Goal: Task Accomplishment & Management: Manage account settings

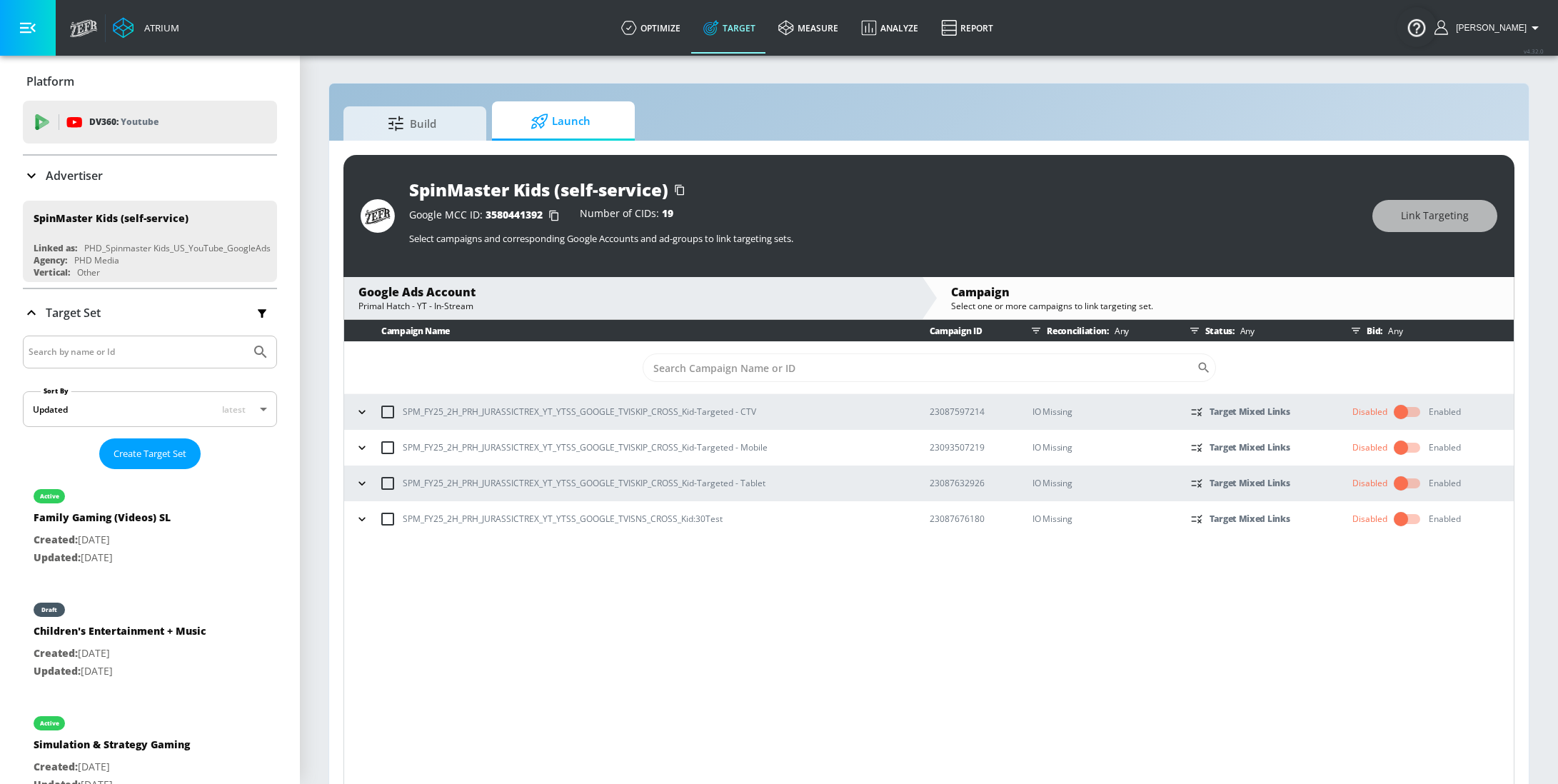
scroll to position [20, 0]
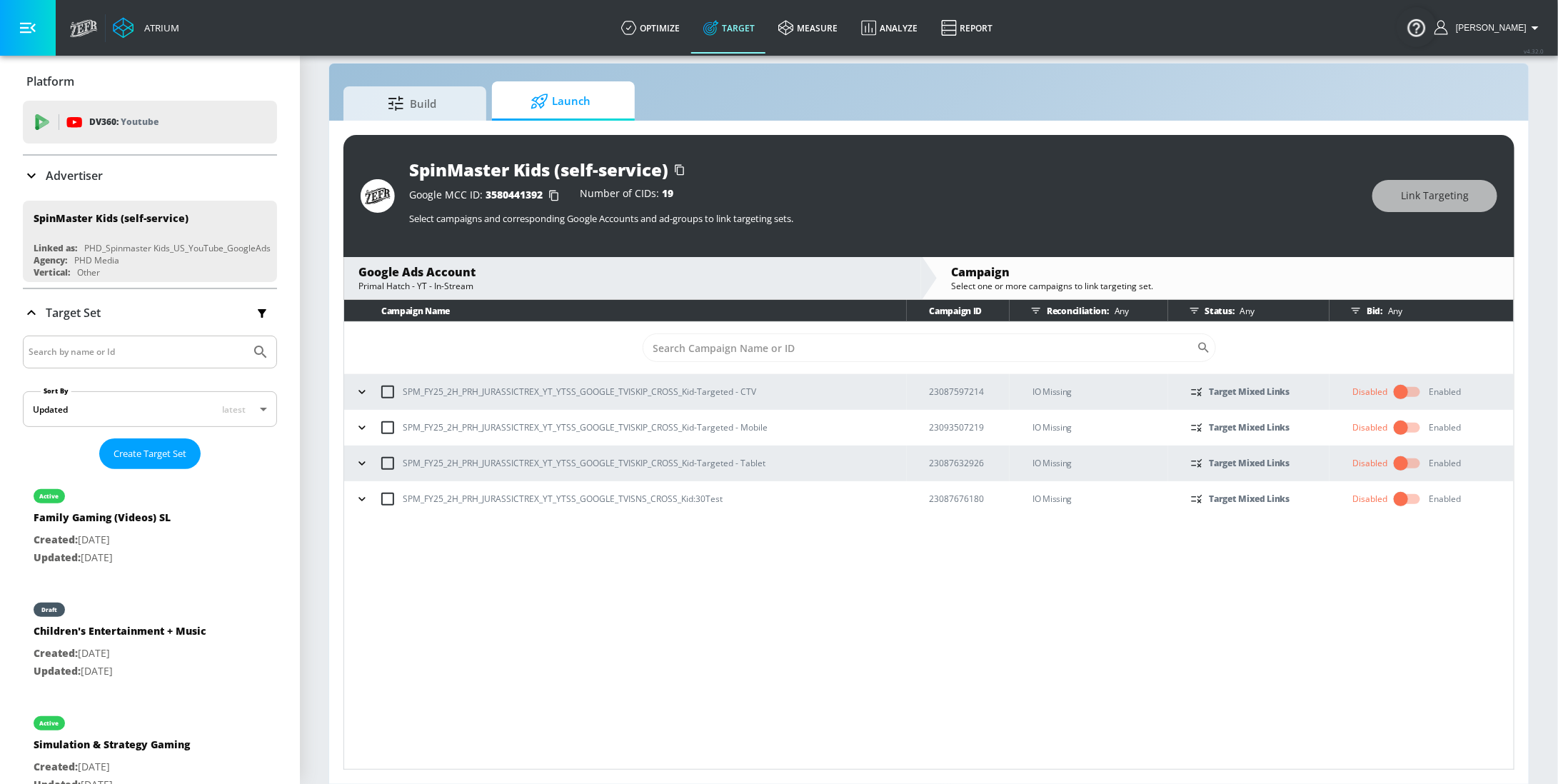
click at [362, 497] on icon "button" at bounding box center [362, 499] width 14 height 14
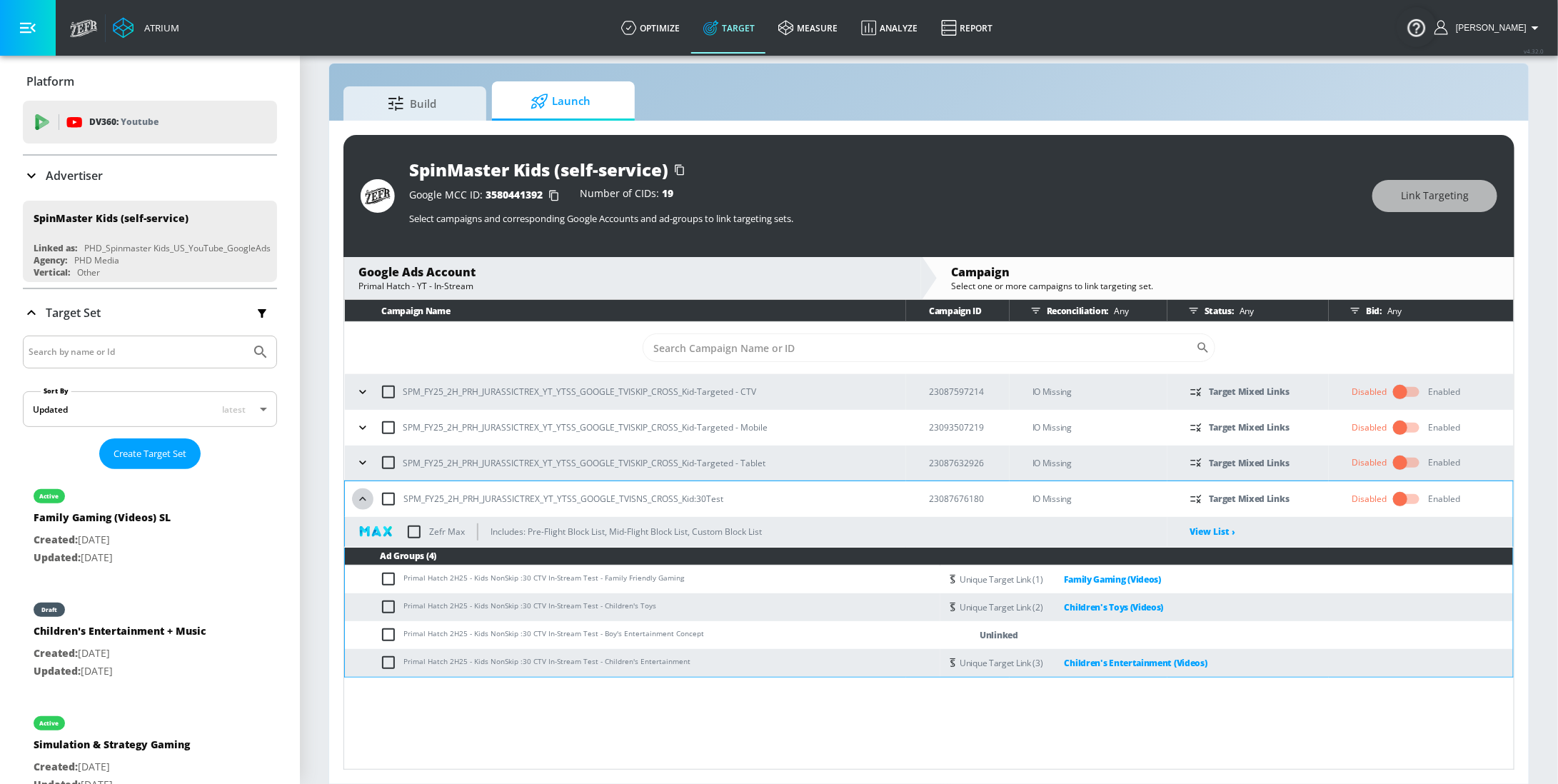
click at [362, 497] on icon "button" at bounding box center [362, 498] width 6 height 3
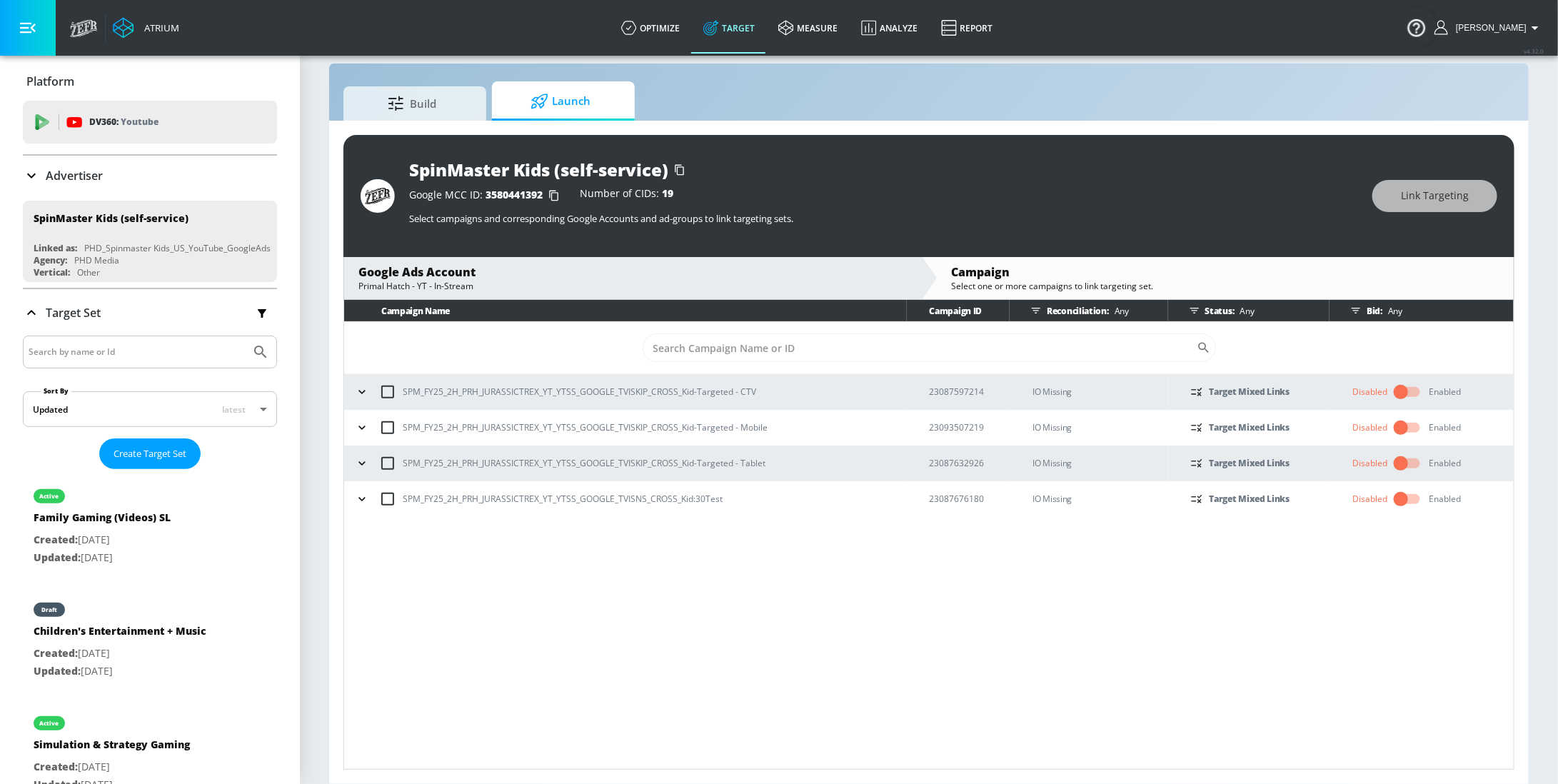
click at [53, 179] on p "Advertiser" at bounding box center [74, 176] width 58 height 16
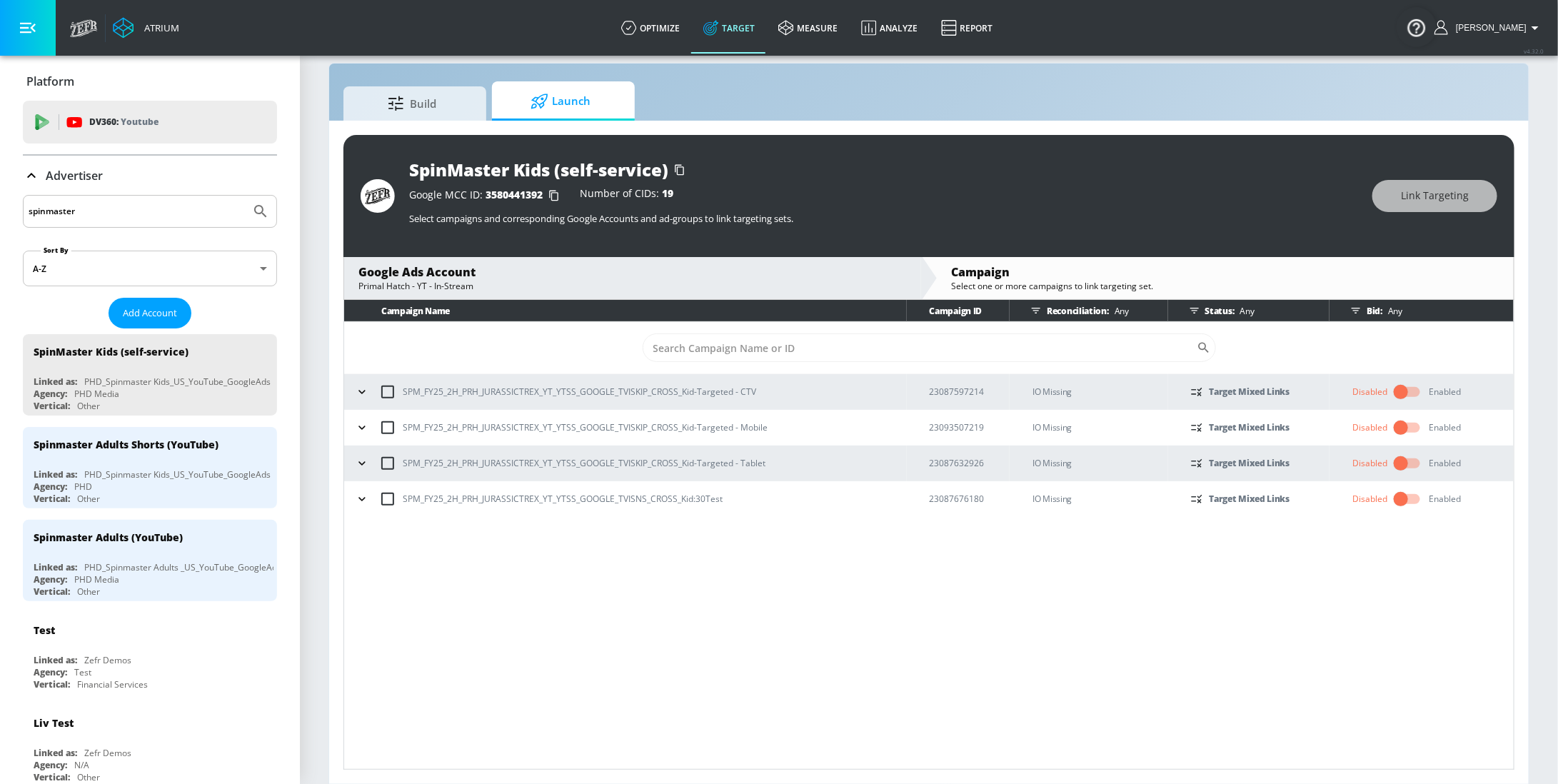
click at [125, 225] on div "spinmaster" at bounding box center [150, 212] width 254 height 33
click at [105, 561] on div "PHD_Spinmaster Adults _US_YouTube_GoogleAds" at bounding box center [183, 567] width 197 height 12
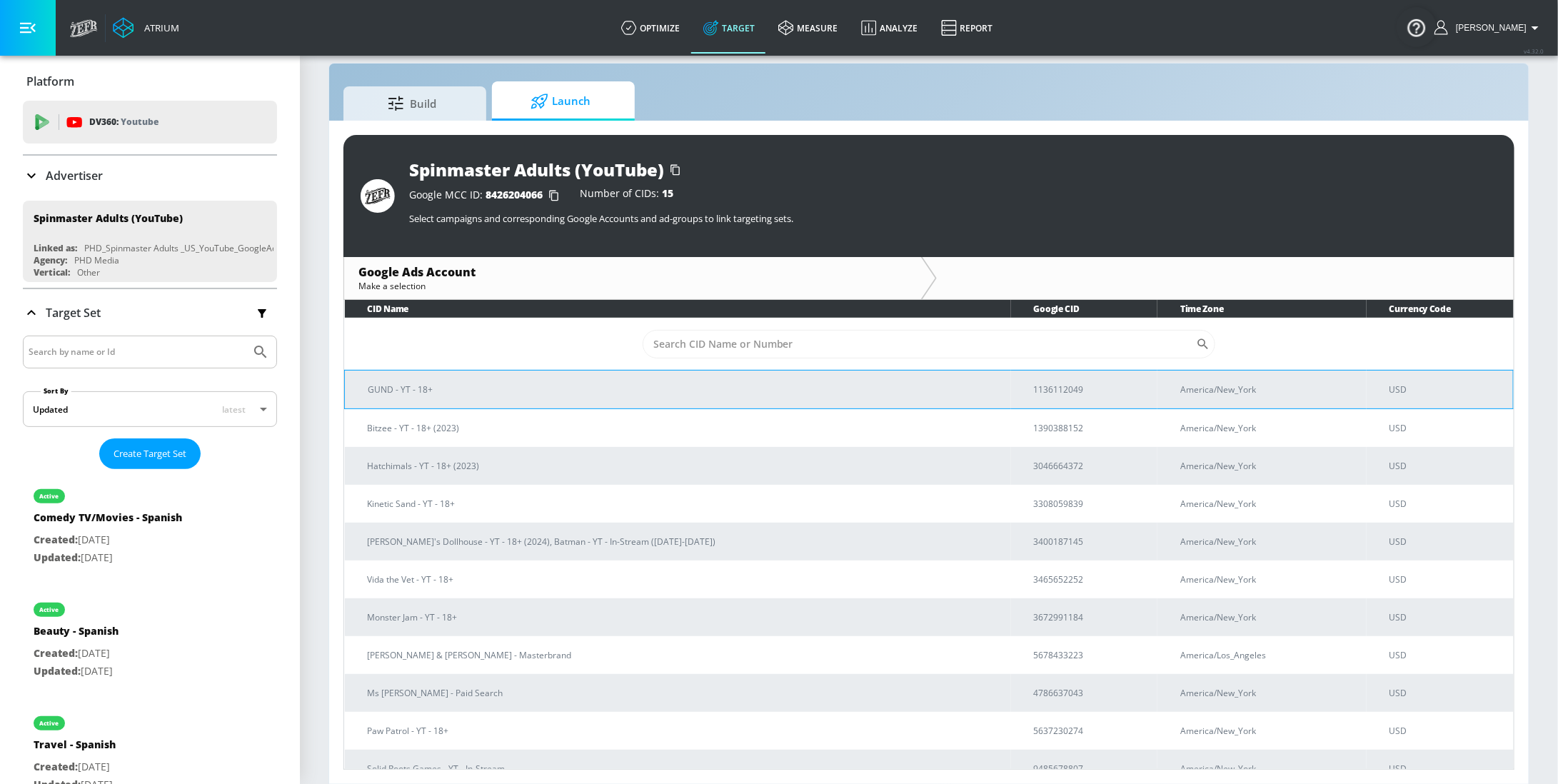
click at [475, 393] on p "GUND - YT - 18+" at bounding box center [683, 389] width 632 height 15
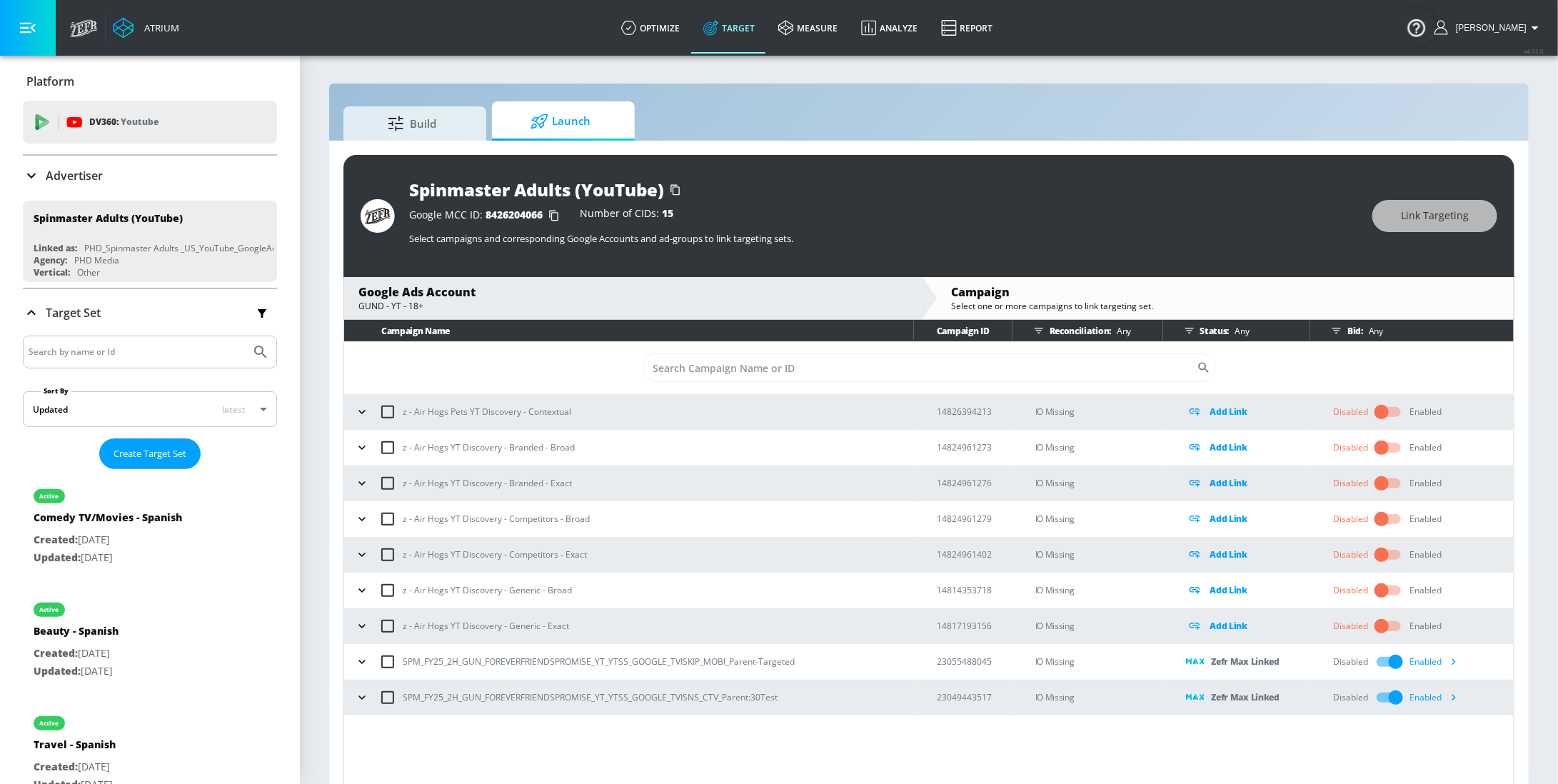
scroll to position [20, 0]
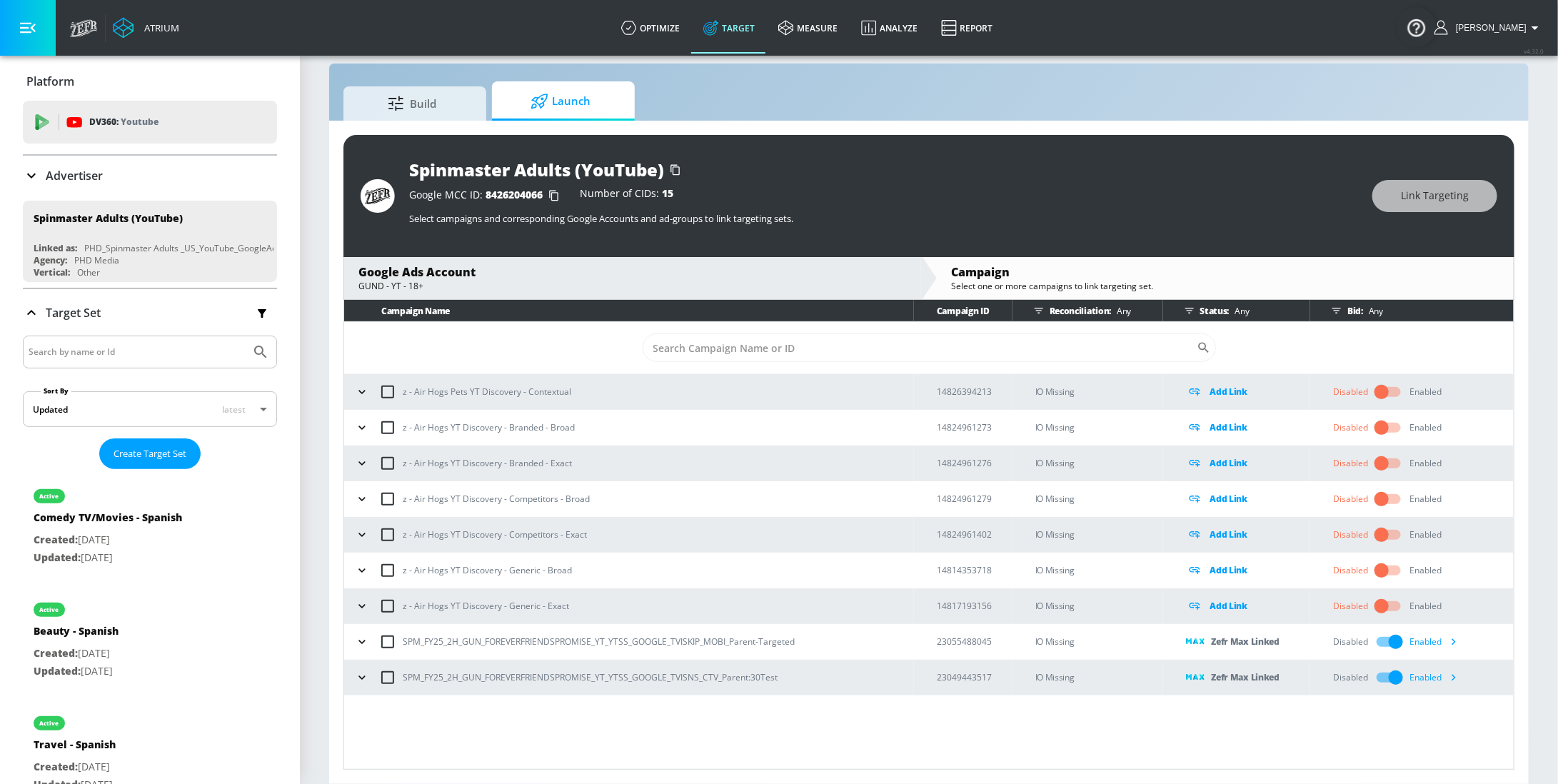
click at [1454, 680] on icon "button" at bounding box center [1453, 677] width 15 height 15
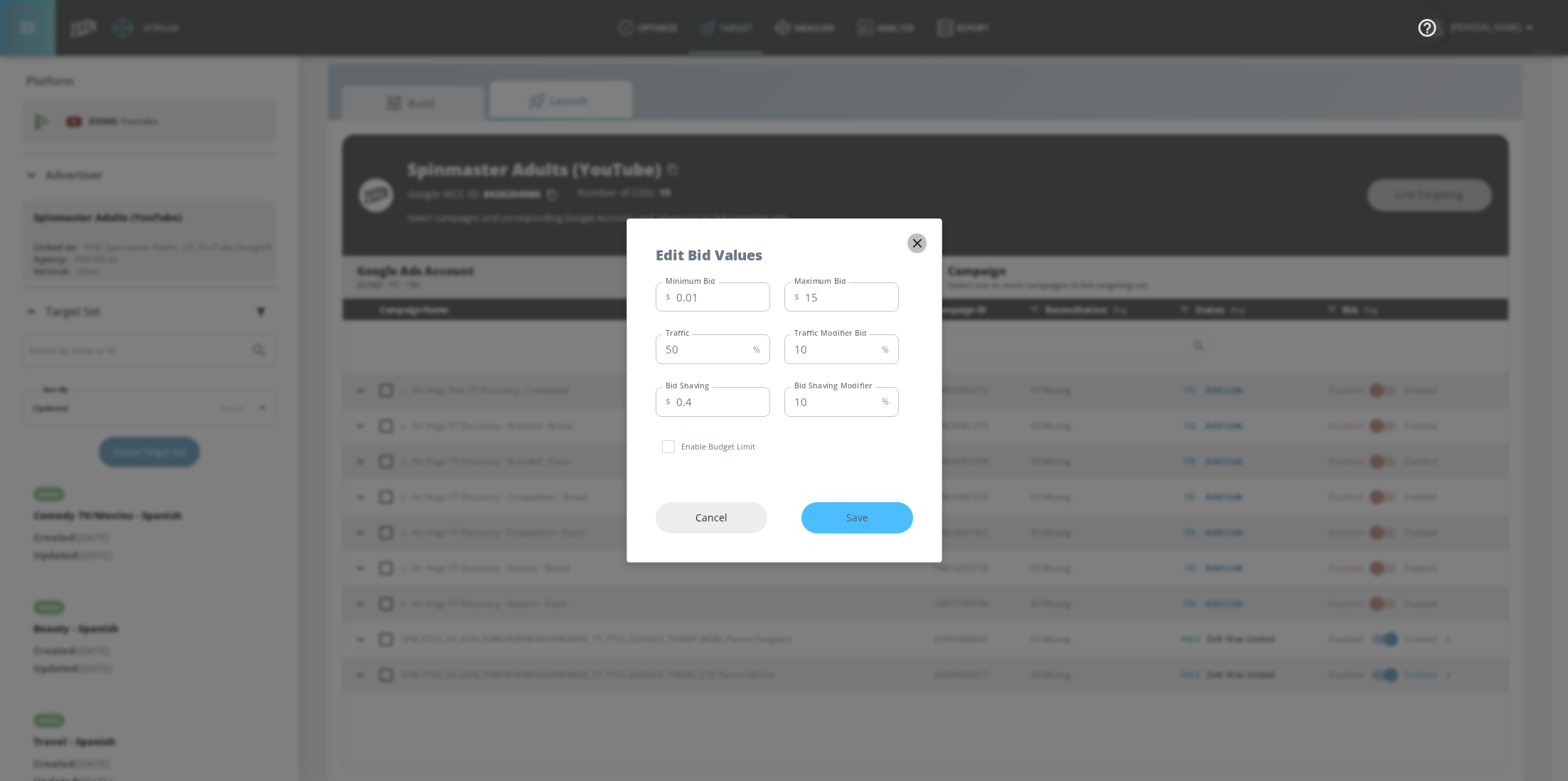
click at [922, 246] on icon "button" at bounding box center [917, 243] width 16 height 16
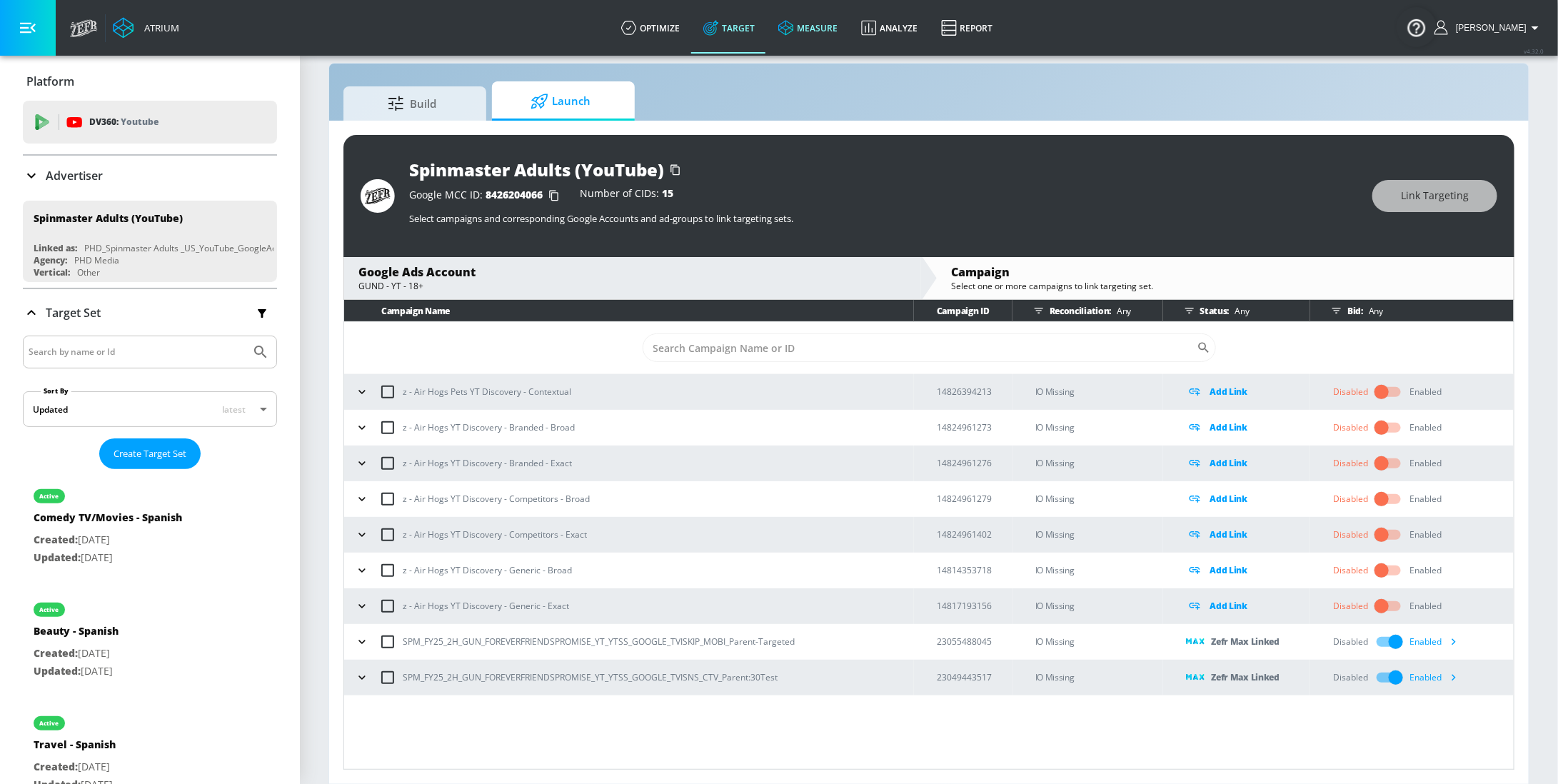
click at [838, 37] on link "measure" at bounding box center [808, 27] width 83 height 51
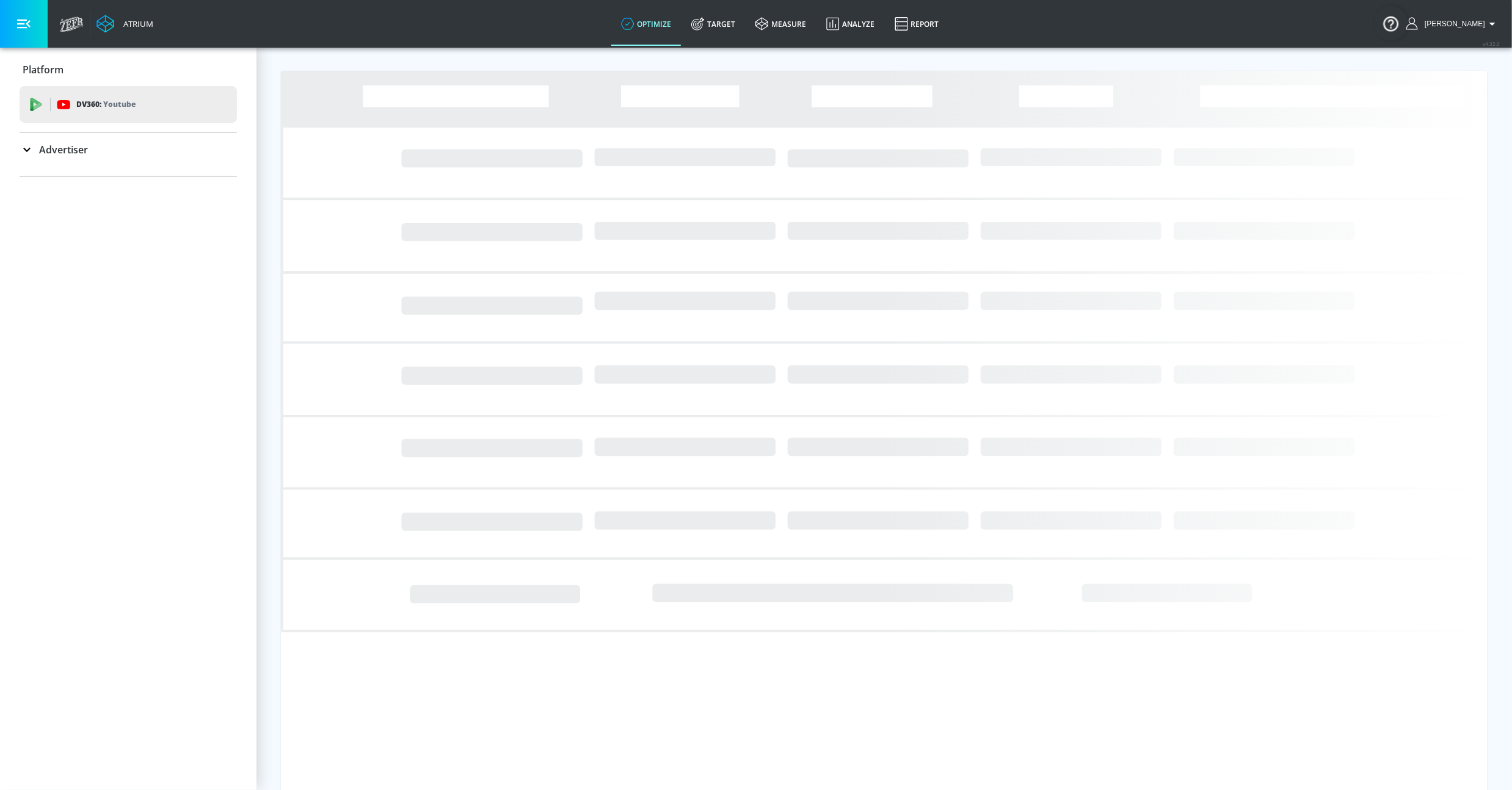
click at [54, 168] on ul at bounding box center [128, 171] width 218 height 10
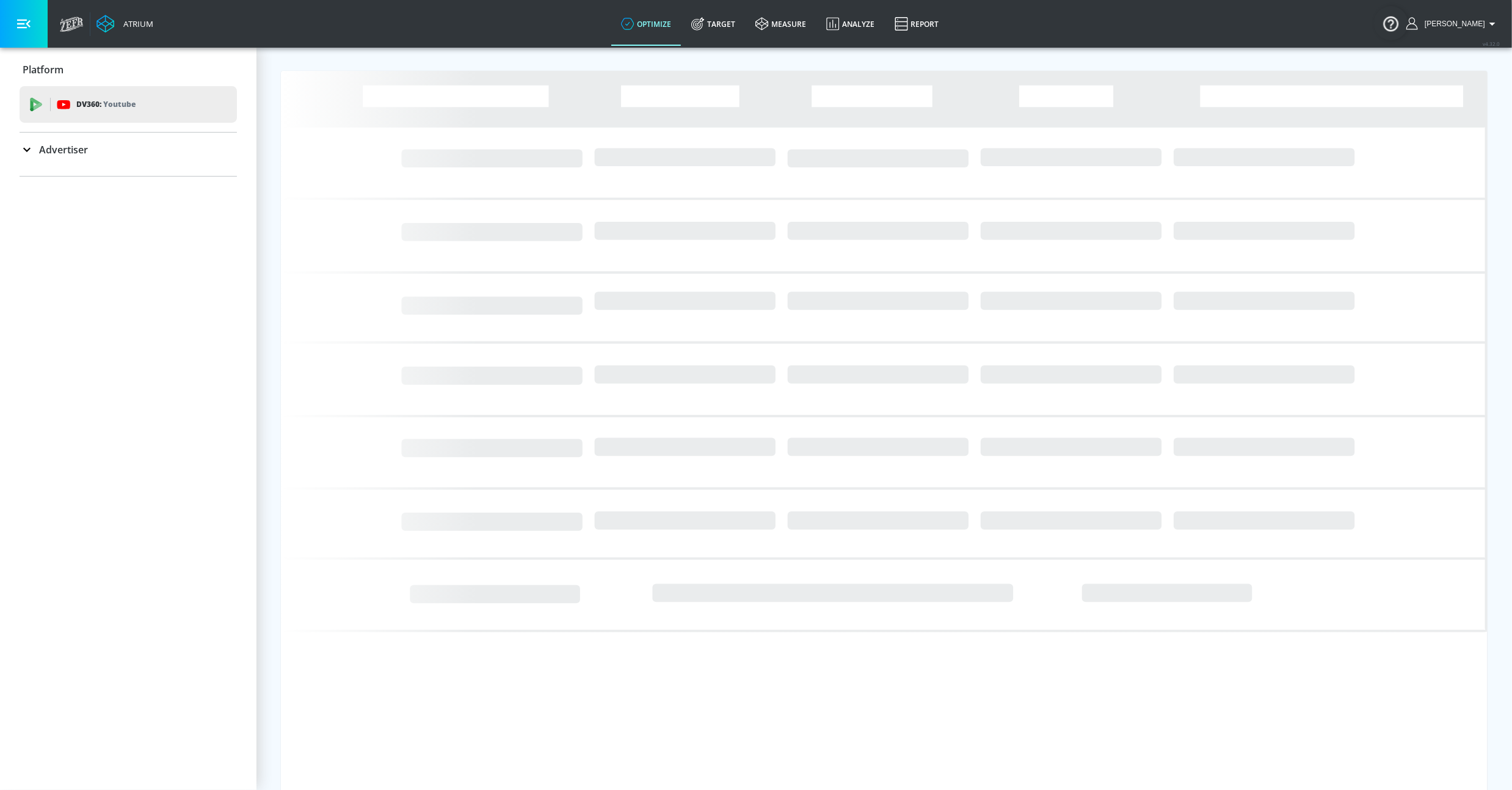
click at [57, 145] on p "Advertiser" at bounding box center [63, 150] width 49 height 13
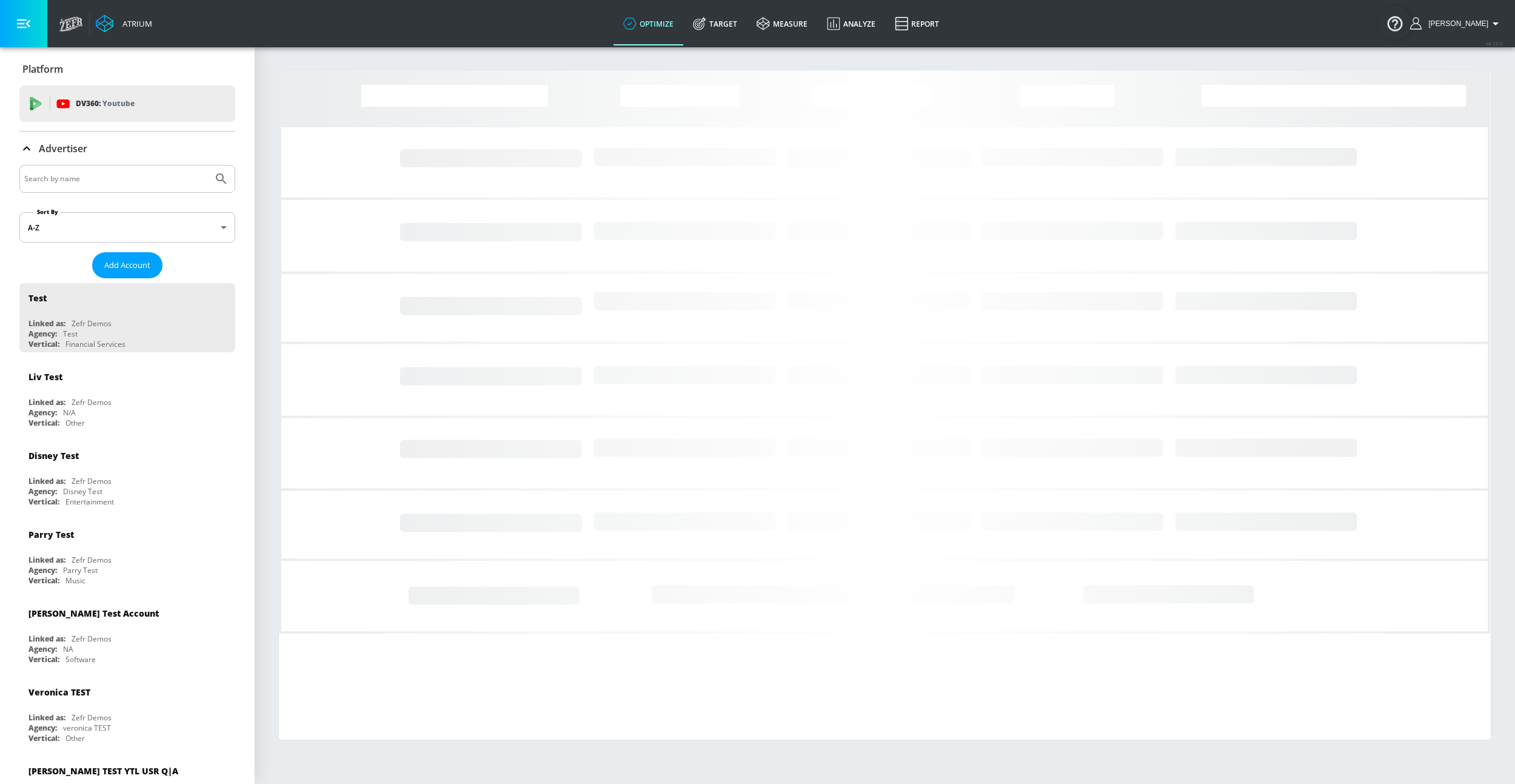
click at [91, 178] on input "Search by name" at bounding box center [116, 178] width 183 height 16
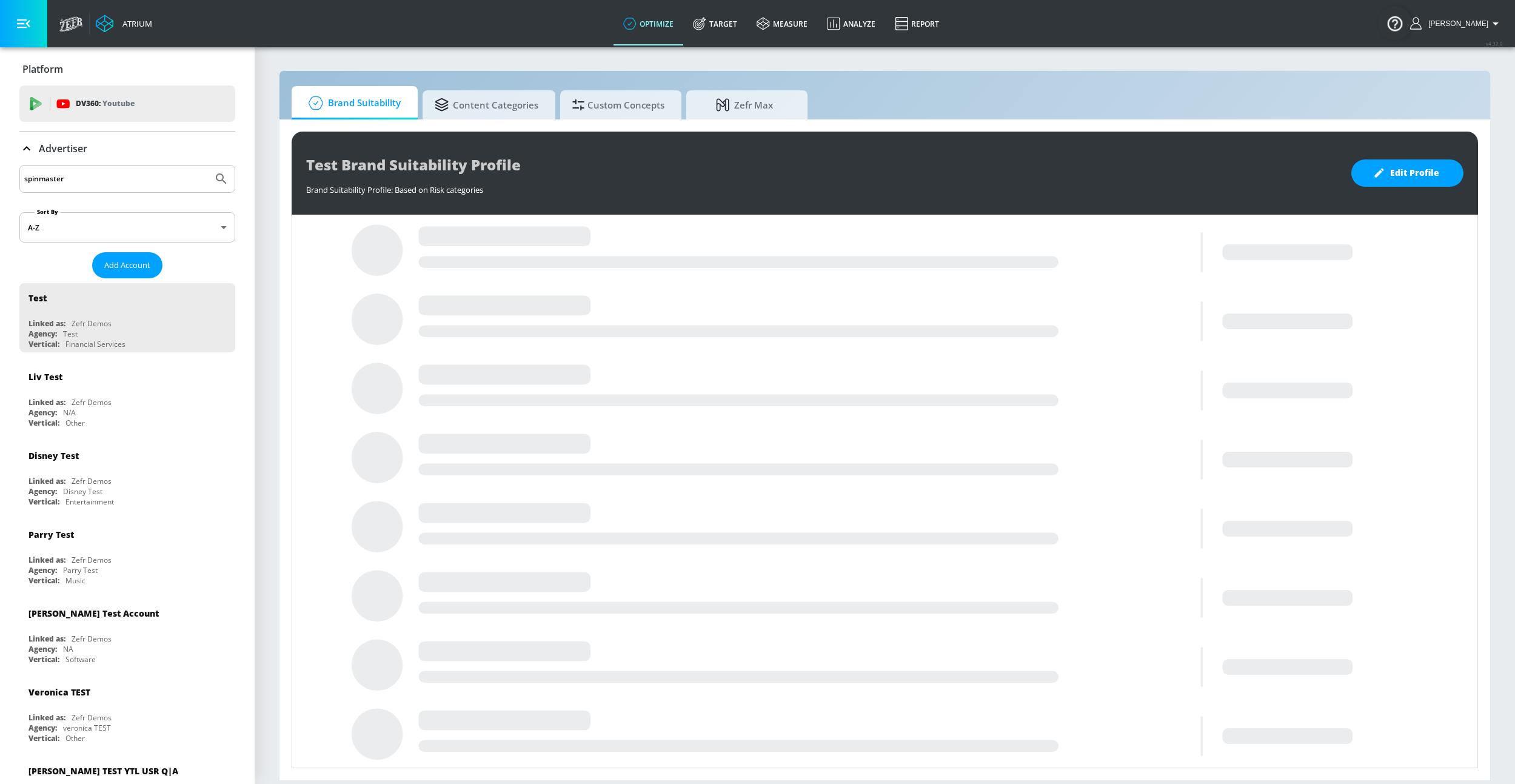
type input "spinmaster"
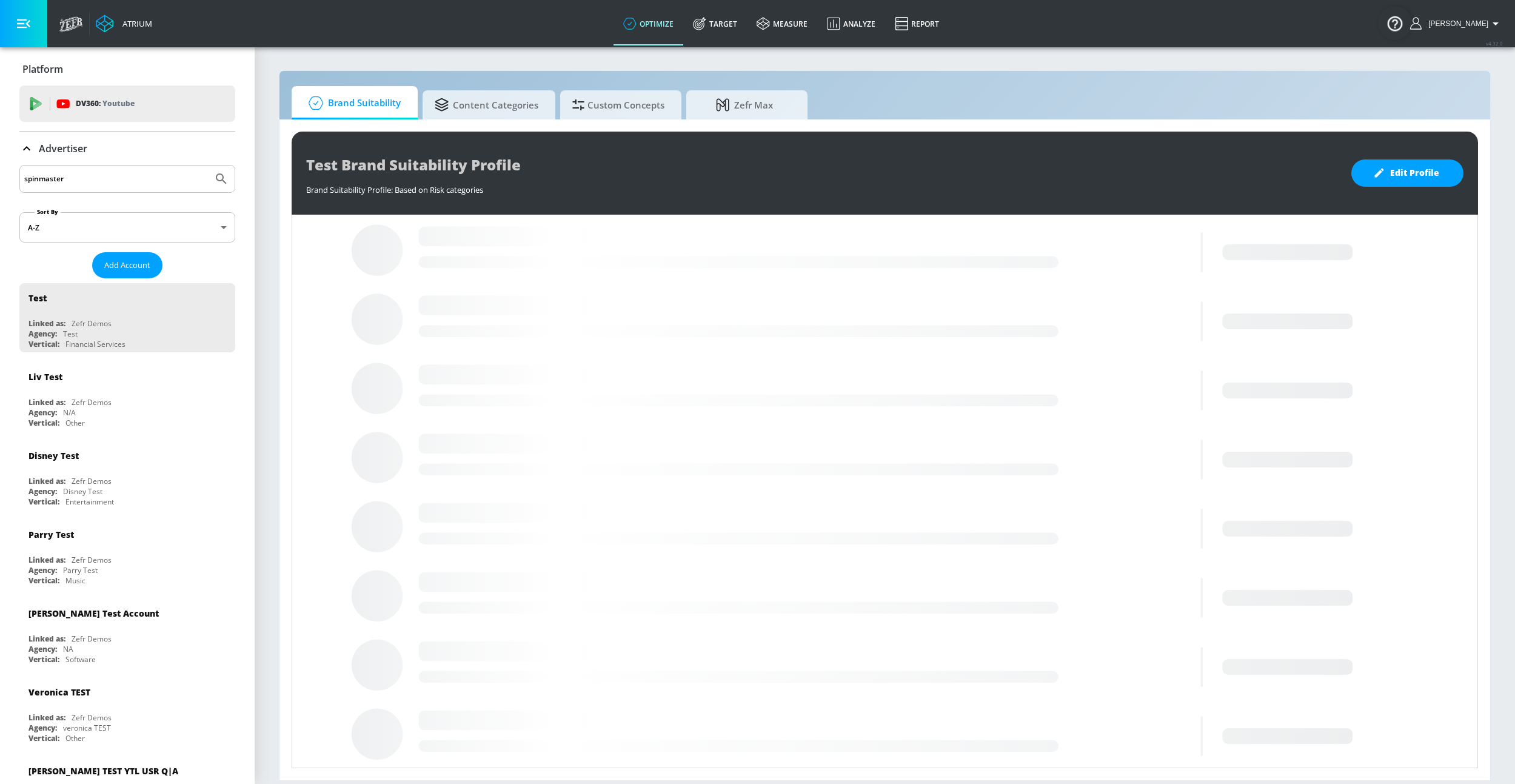
click at [208, 166] on button "Submit Search" at bounding box center [221, 179] width 27 height 27
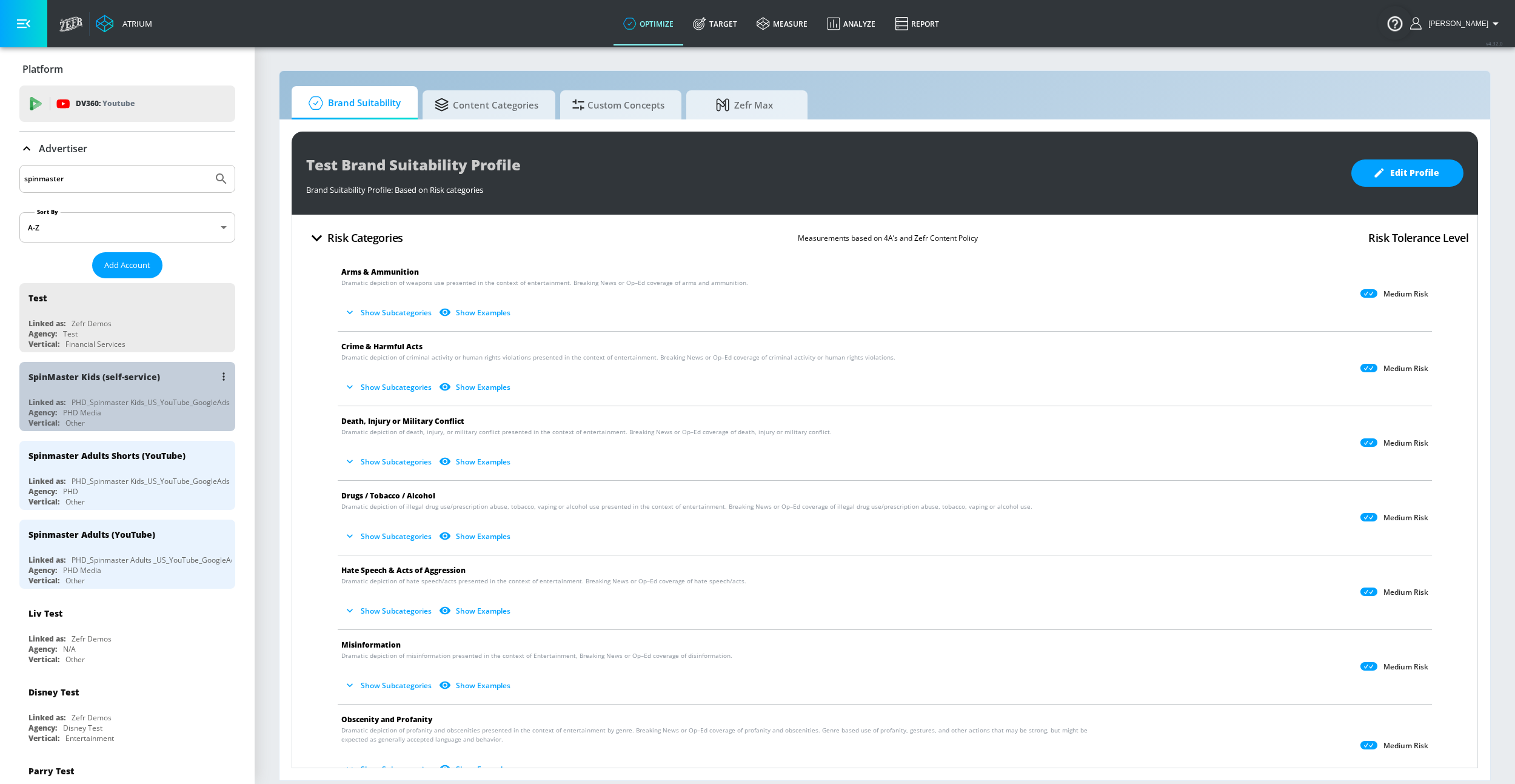
click at [151, 395] on div "SpinMaster Kids (self-service) Linked as: PHD_Spinmaster Kids_US_YouTube_Google…" at bounding box center [127, 396] width 216 height 69
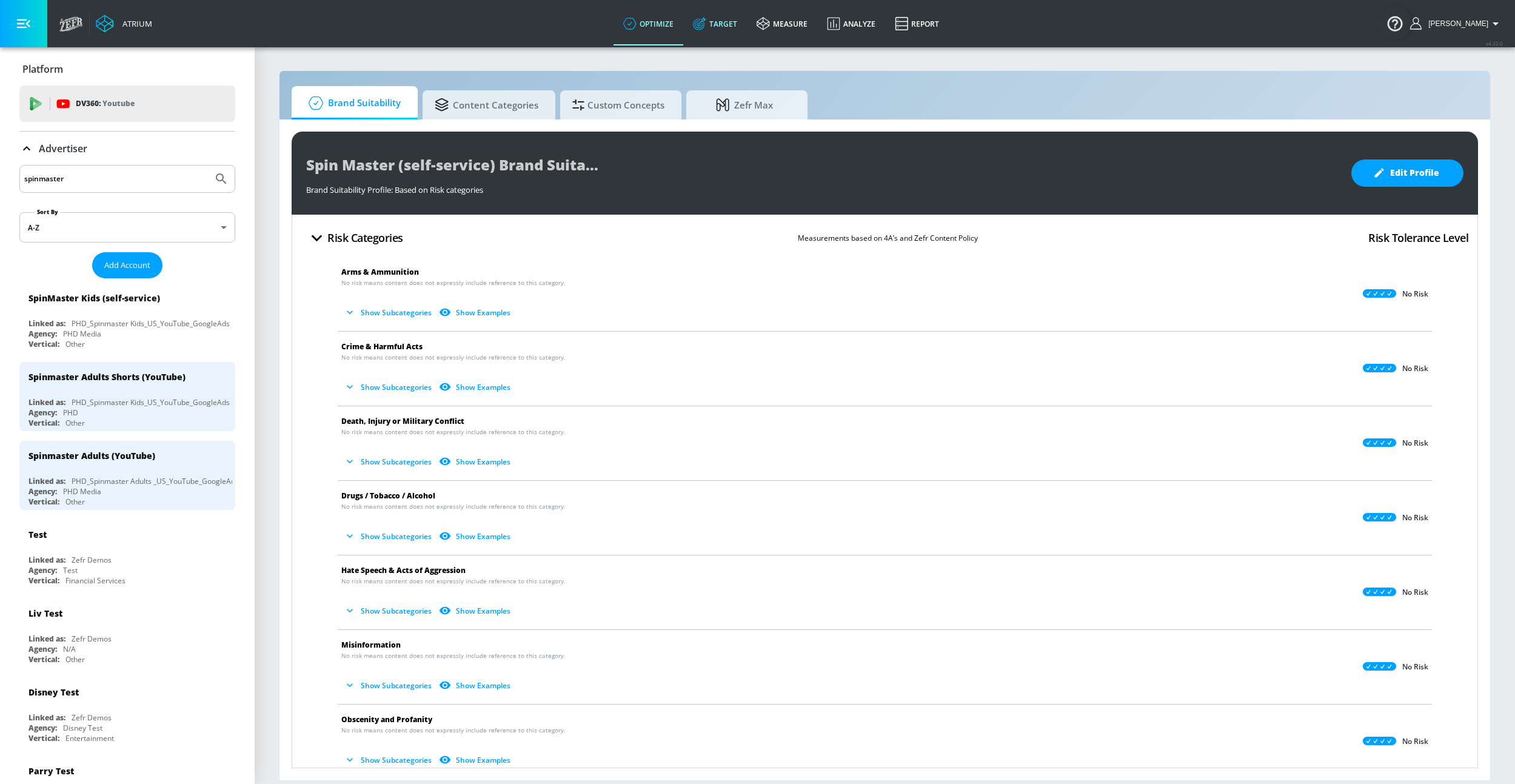
click at [720, 21] on link "Target" at bounding box center [715, 23] width 64 height 44
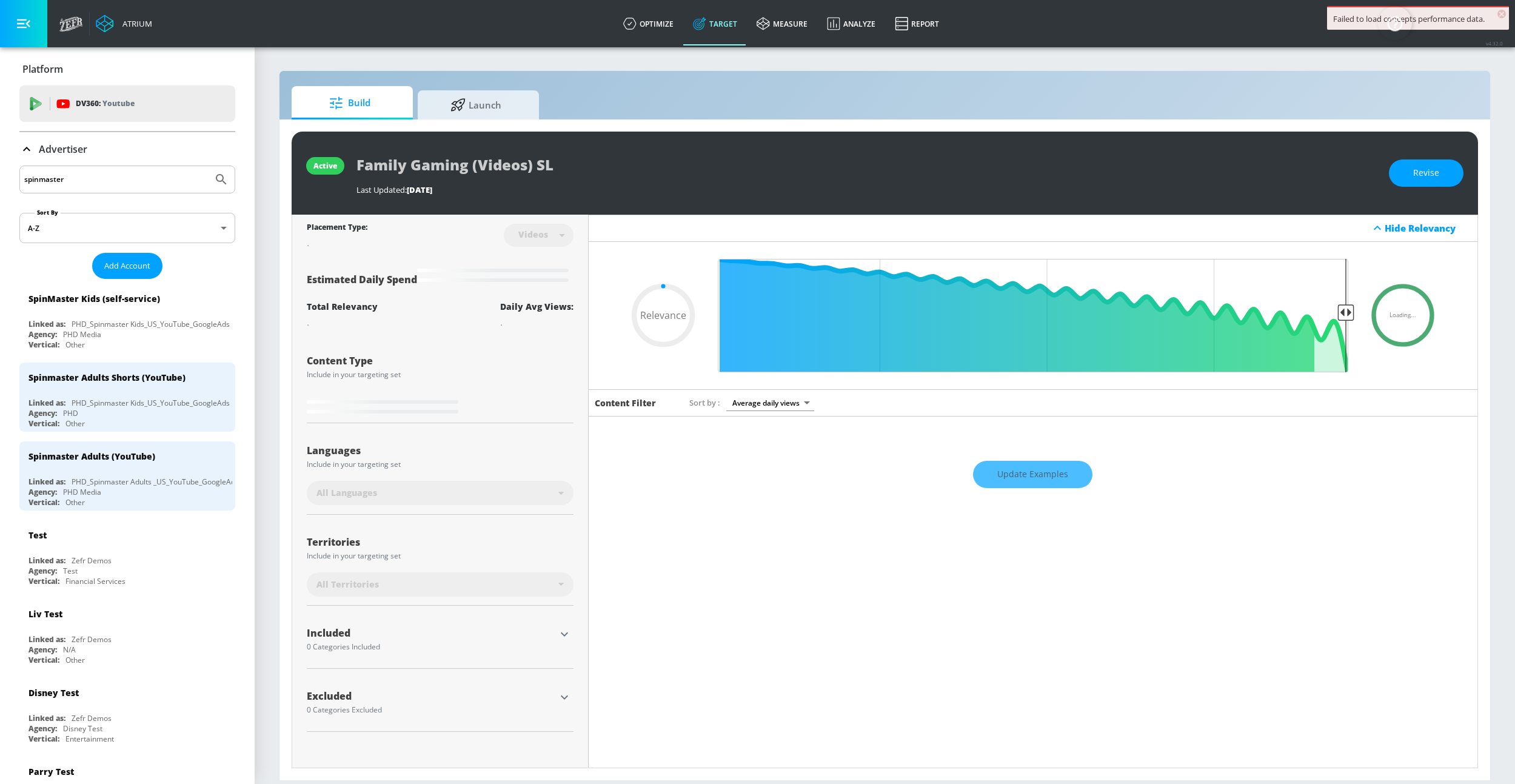
type input "0.05"
click at [496, 98] on span "Launch" at bounding box center [476, 103] width 92 height 29
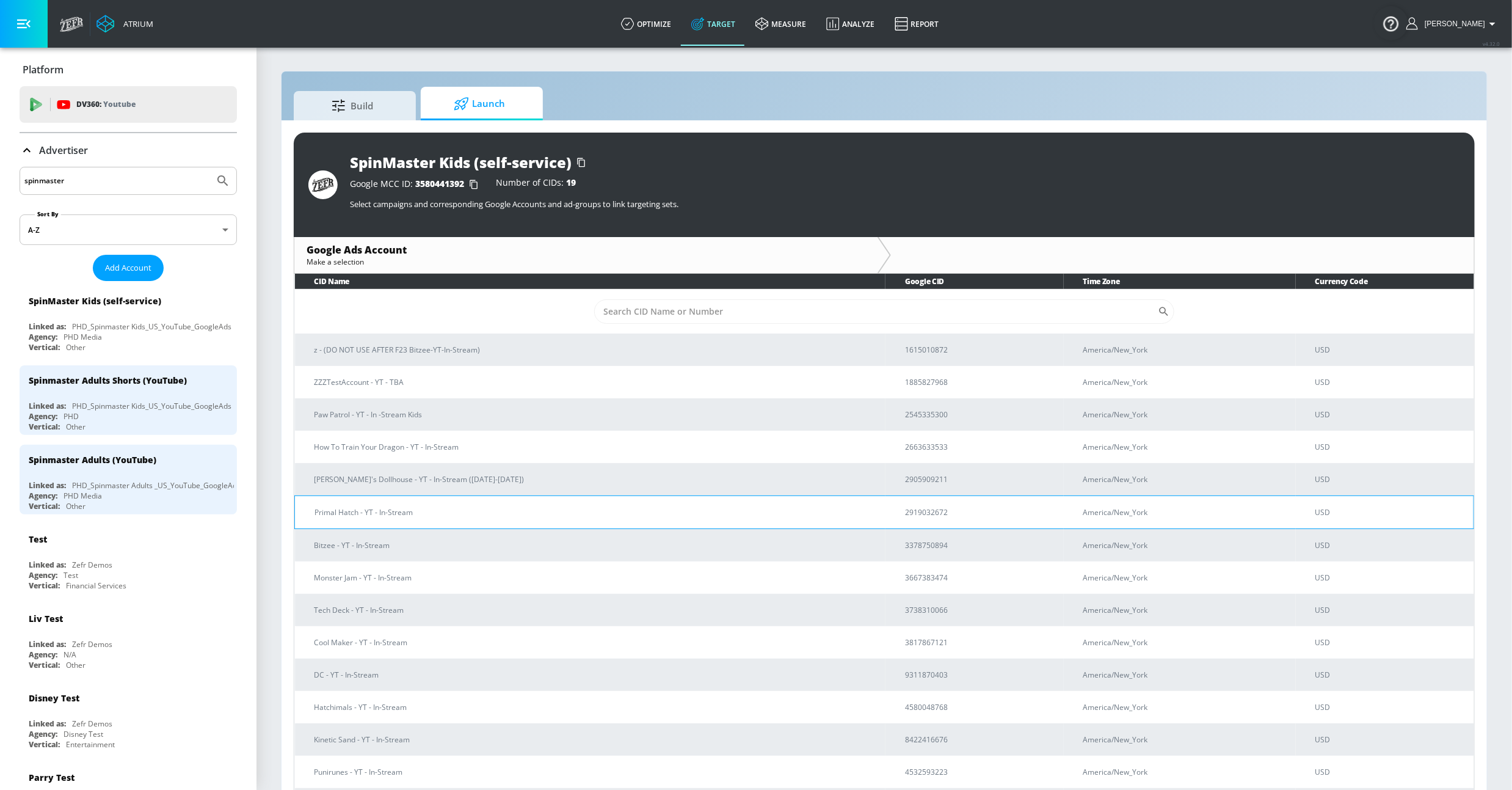
click at [433, 519] on td "Primal Hatch - YT - In-Stream" at bounding box center [590, 512] width 591 height 33
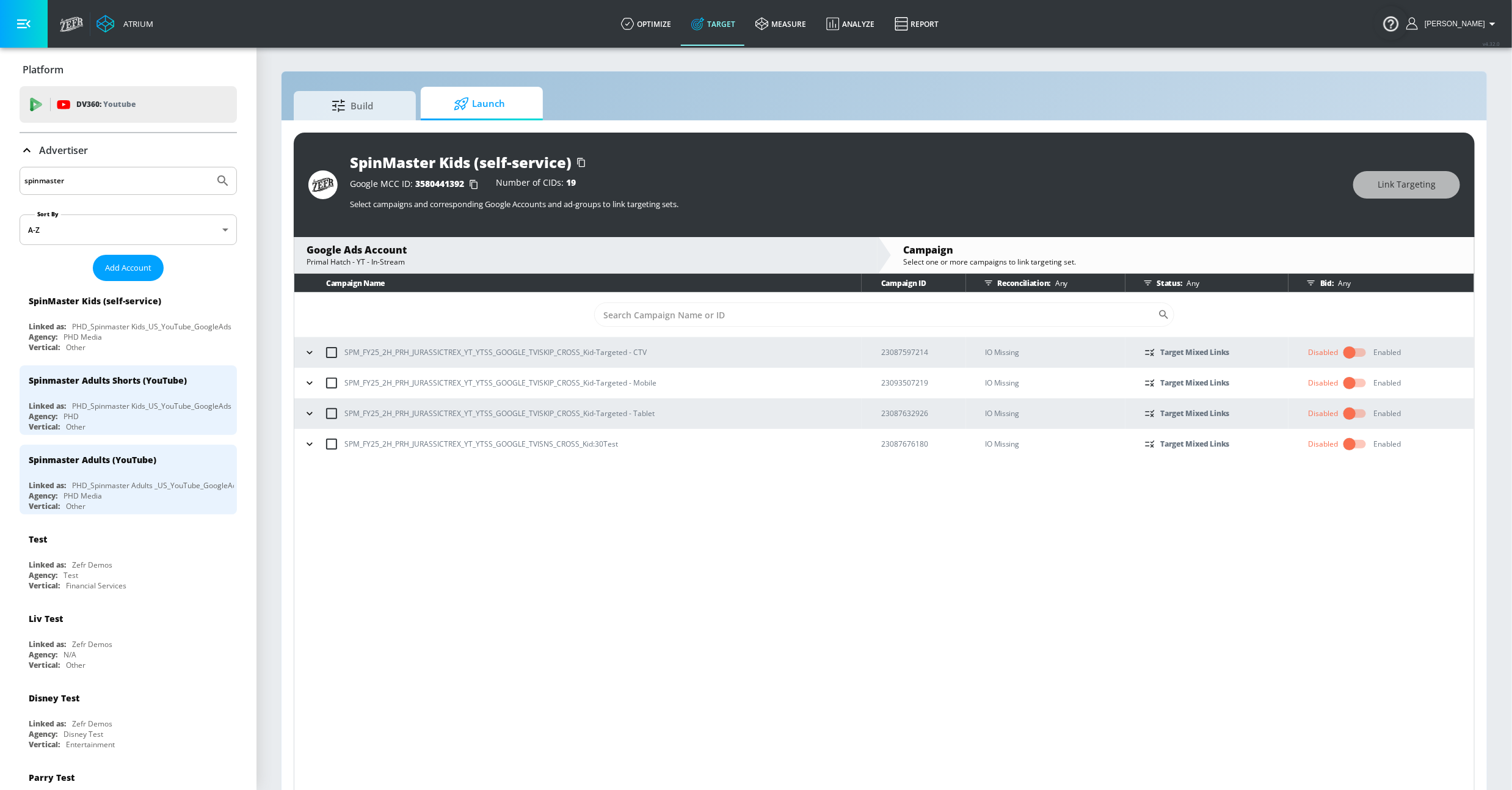
click at [1385, 443] on div "Enabled" at bounding box center [1387, 443] width 28 height 11
click at [1365, 446] on input "checkbox" at bounding box center [1349, 443] width 69 height 23
click at [1384, 445] on icon "button" at bounding box center [1386, 443] width 13 height 13
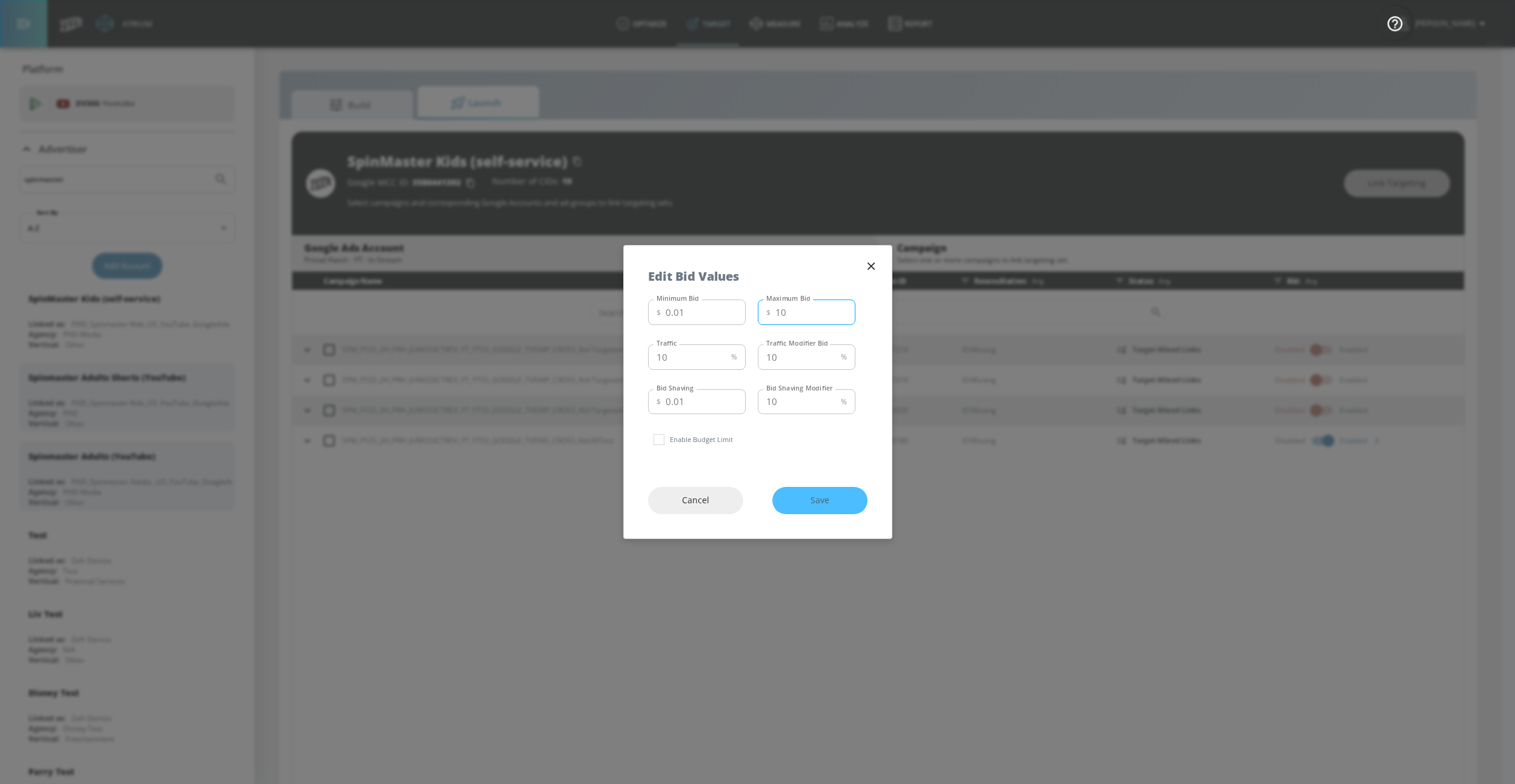
click at [794, 317] on input "10" at bounding box center [815, 312] width 80 height 25
type input "15"
click at [703, 358] on input "10" at bounding box center [687, 356] width 78 height 25
type input "1"
type input "50"
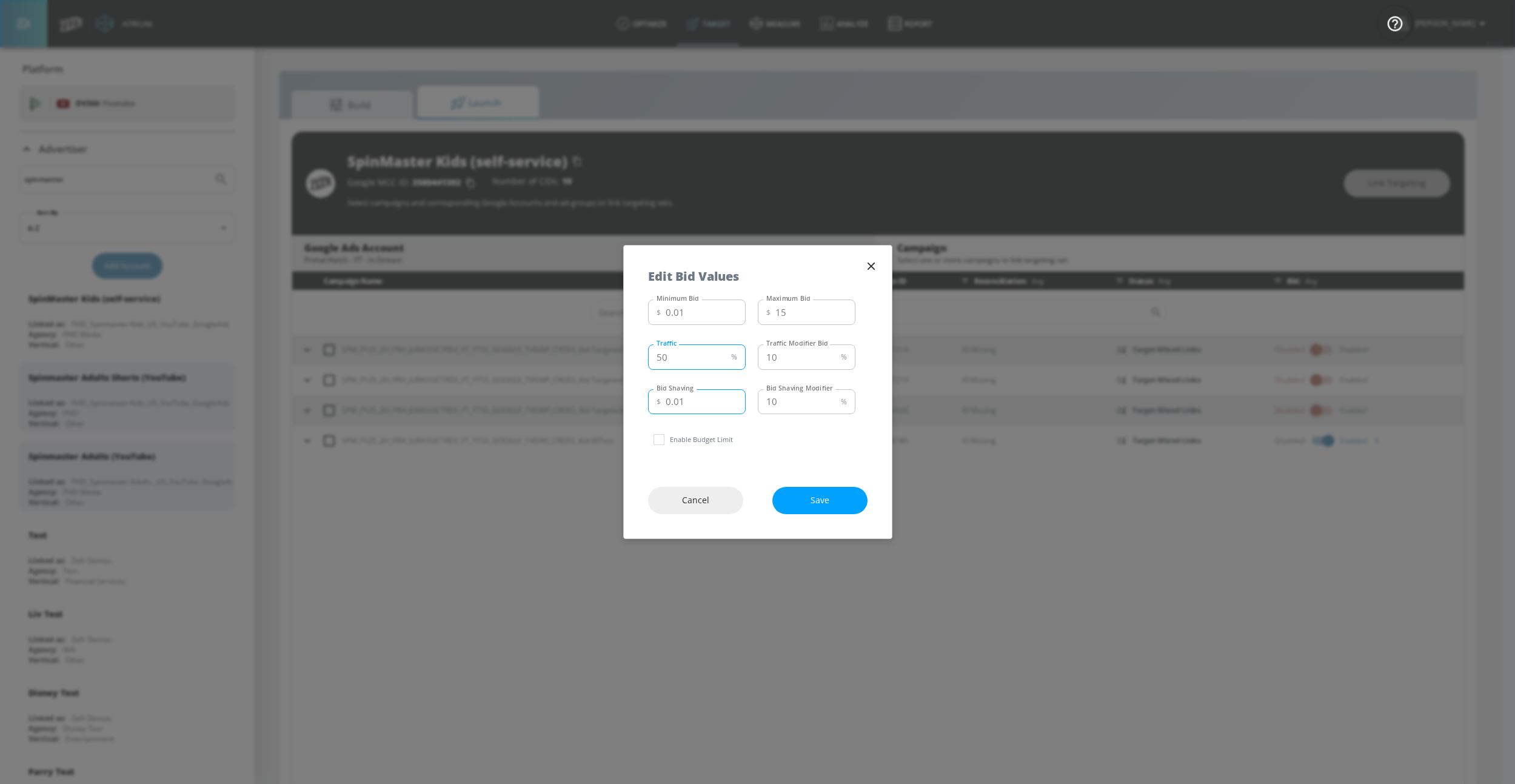
click at [693, 405] on input "0.01" at bounding box center [706, 402] width 80 height 25
type input "0.4"
drag, startPoint x: 824, startPoint y: 499, endPoint x: 832, endPoint y: 497, distance: 8.2
click at [824, 498] on span "Save" at bounding box center [820, 500] width 47 height 15
click at [871, 266] on icon "button" at bounding box center [871, 266] width 7 height 7
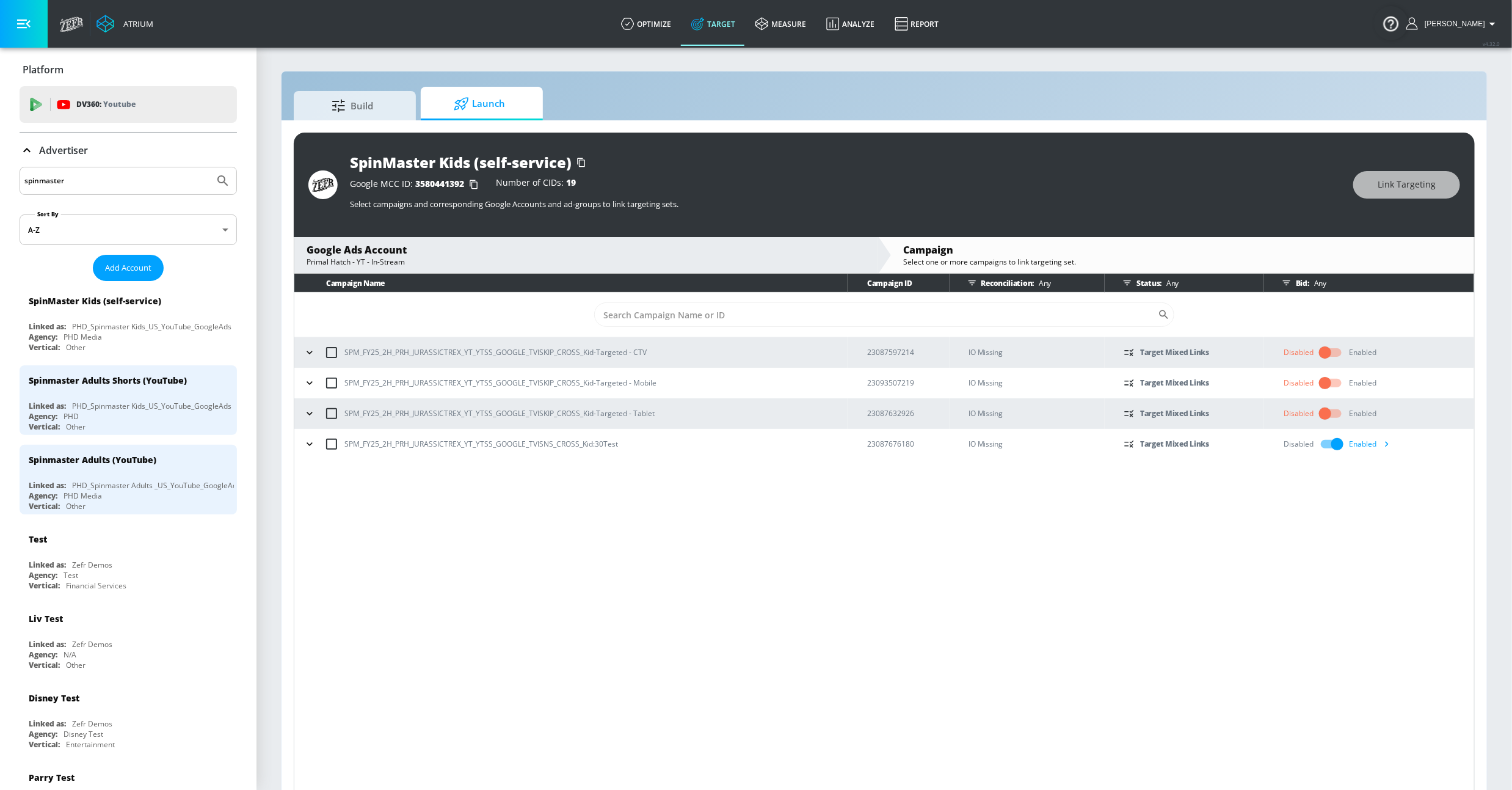
click at [1210, 547] on div "Campaign Name Campaign ID Reconciliation: Any Status: Any Bid: Any ​ SPM_FY25_2…" at bounding box center [884, 534] width 1181 height 521
